Goal: Task Accomplishment & Management: Manage account settings

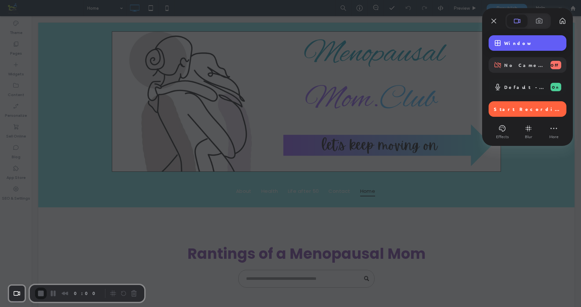
click at [512, 42] on span "Window" at bounding box center [532, 43] width 57 height 6
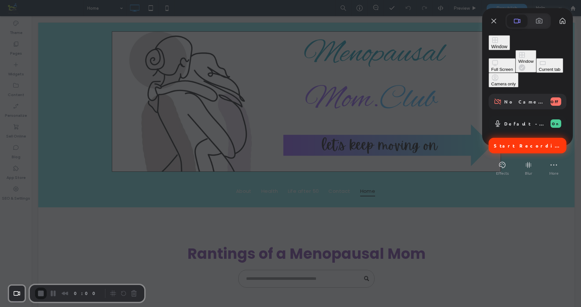
click at [518, 143] on span "Start Recording" at bounding box center [527, 146] width 69 height 6
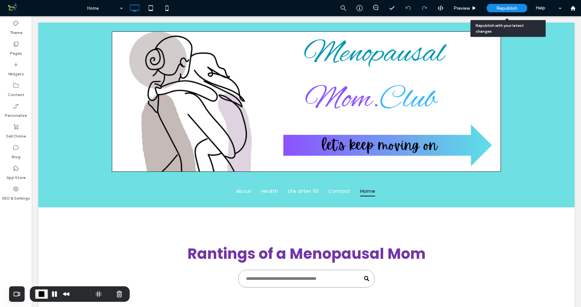
click at [508, 8] on span "Republish" at bounding box center [506, 9] width 21 height 6
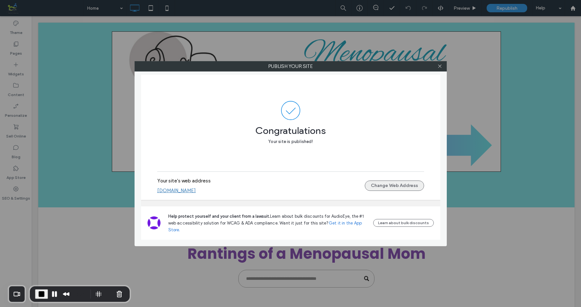
click at [399, 186] on button "Change Web Address" at bounding box center [394, 186] width 59 height 10
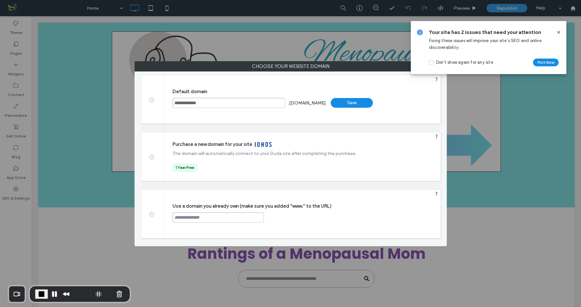
click at [151, 215] on span at bounding box center [151, 214] width 0 height 5
click at [558, 32] on use at bounding box center [558, 32] width 3 height 3
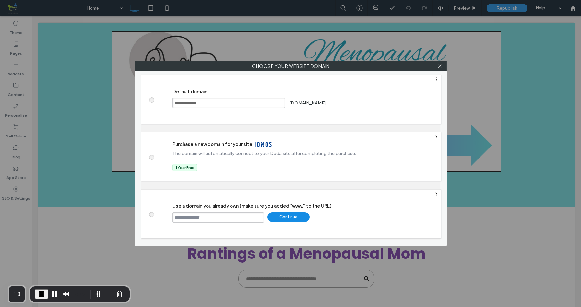
click at [219, 217] on input "text" at bounding box center [217, 218] width 91 height 10
click at [216, 217] on input "text" at bounding box center [217, 218] width 91 height 10
click at [226, 216] on input "text" at bounding box center [217, 218] width 91 height 10
click at [240, 218] on input "text" at bounding box center [217, 218] width 91 height 10
click at [365, 218] on div "Use a domain you already own (make sure you added “www.” to the URL) Continue" at bounding box center [302, 214] width 276 height 49
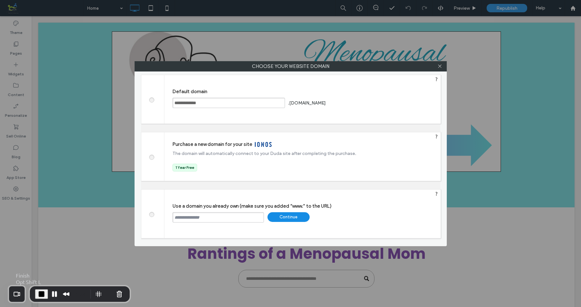
click at [41, 294] on span "End Recording" at bounding box center [42, 295] width 8 height 8
